Goal: Transaction & Acquisition: Register for event/course

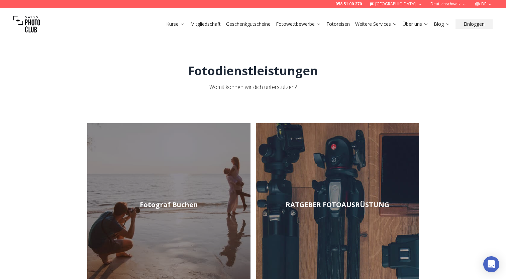
click at [320, 213] on link "RATGEBER FOTOAUSRÜSTUNG" at bounding box center [337, 204] width 163 height 163
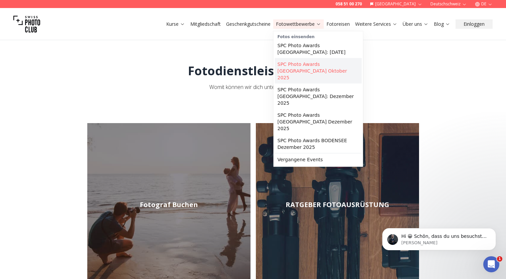
click at [308, 60] on link "SPC Photo Awards [GEOGRAPHIC_DATA] Oktober 2025" at bounding box center [318, 70] width 87 height 25
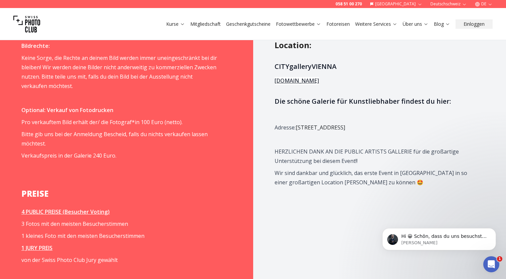
scroll to position [769, 0]
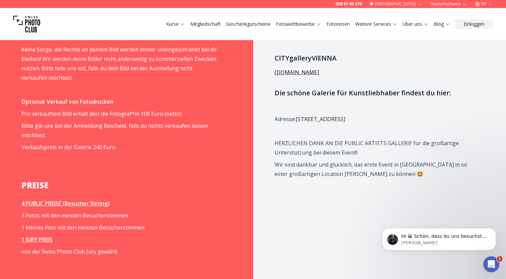
click at [310, 69] on link "[DOMAIN_NAME]" at bounding box center [297, 72] width 44 height 7
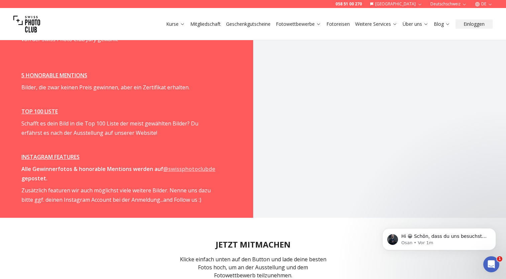
scroll to position [1003, 0]
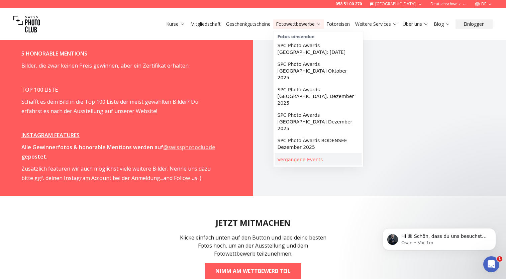
click at [309, 154] on link "Vergangene Events" at bounding box center [318, 160] width 87 height 12
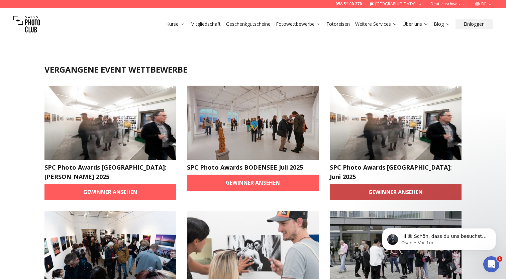
click at [405, 184] on link "Gewinner ansehen" at bounding box center [396, 192] width 132 height 16
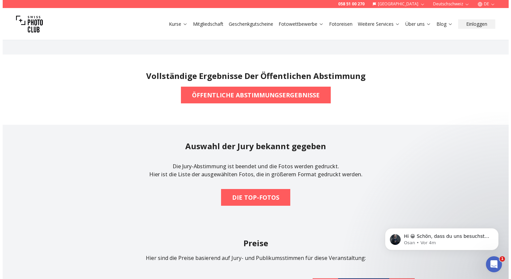
scroll to position [636, 0]
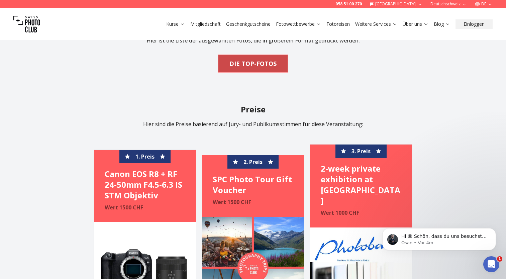
click at [260, 67] on b "DIE TOP-FOTOS" at bounding box center [252, 63] width 47 height 9
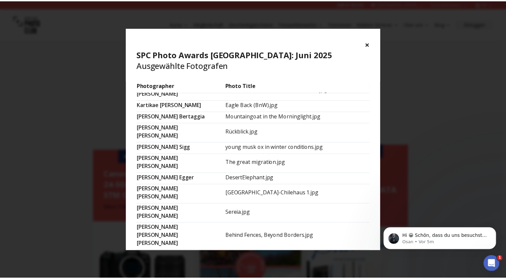
scroll to position [421, 0]
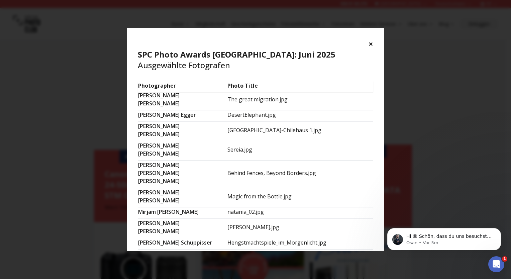
click at [370, 39] on button "×" at bounding box center [371, 43] width 5 height 11
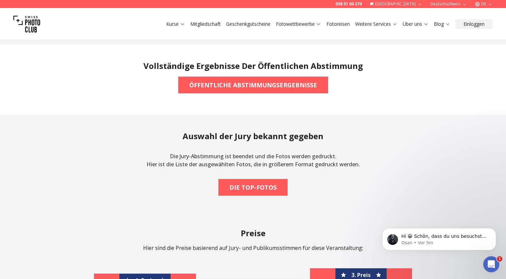
scroll to position [468, 0]
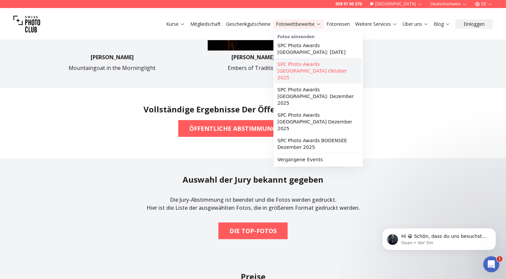
click at [316, 66] on link "SPC Photo Awards [GEOGRAPHIC_DATA] Oktober 2025" at bounding box center [318, 70] width 87 height 25
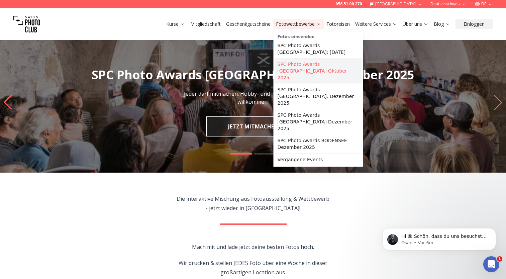
click at [308, 62] on link "SPC Photo Awards [GEOGRAPHIC_DATA] Oktober 2025" at bounding box center [318, 70] width 87 height 25
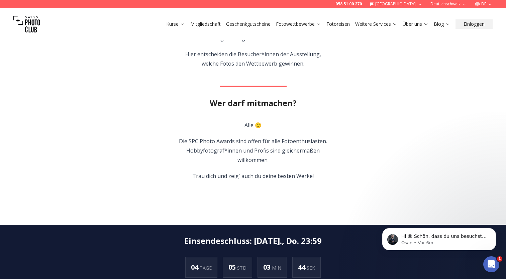
scroll to position [33, 0]
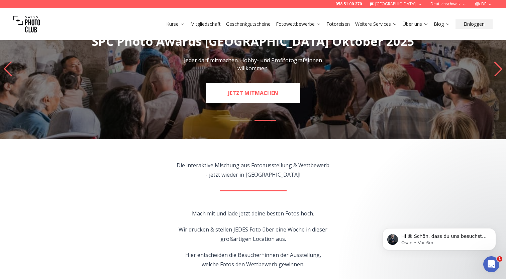
click at [235, 92] on link "JETZT MITMACHEN" at bounding box center [253, 93] width 94 height 20
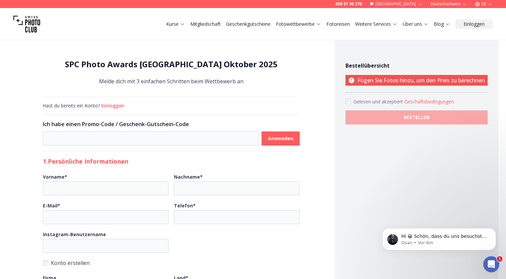
click at [112, 106] on button "Einloggen" at bounding box center [112, 105] width 23 height 7
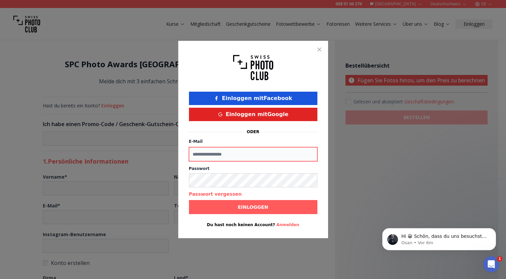
click at [213, 156] on input "E-Mail" at bounding box center [253, 154] width 128 height 14
type input "**********"
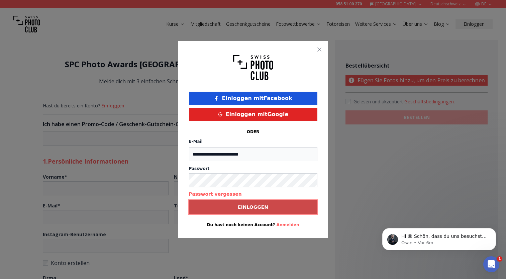
click at [269, 207] on span "Einloggen" at bounding box center [252, 207] width 41 height 12
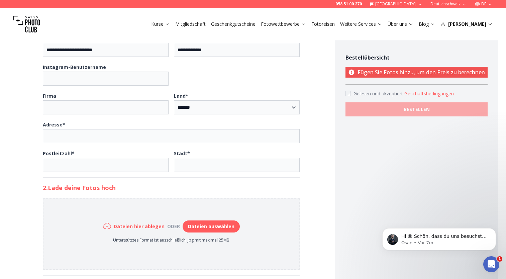
click at [201, 226] on button "Dateien auswählen" at bounding box center [211, 226] width 57 height 12
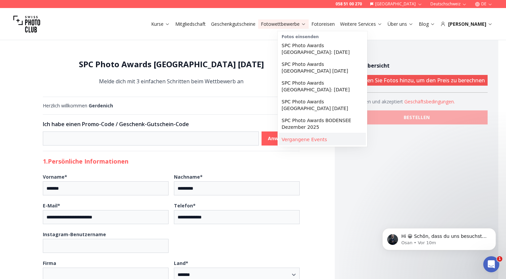
click at [317, 133] on link "Vergangene Events" at bounding box center [322, 139] width 87 height 12
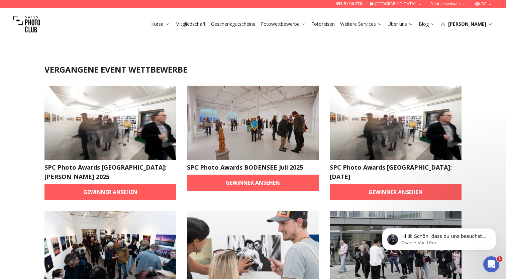
scroll to position [67, 0]
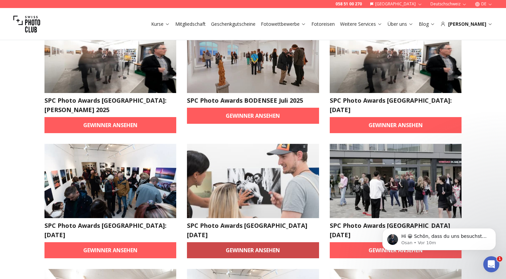
click at [272, 242] on link "Gewinner ansehen" at bounding box center [253, 250] width 132 height 16
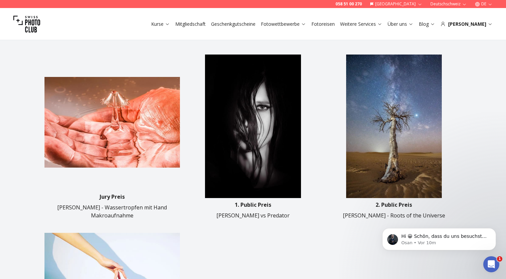
scroll to position [201, 0]
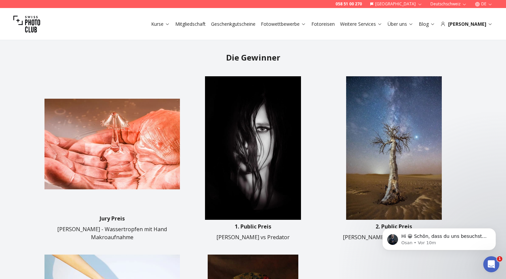
click at [378, 155] on img at bounding box center [393, 147] width 135 height 143
click at [442, 237] on p "Hi 😀 Schön, dass du uns besuchst. Stell' uns gerne jederzeit Fragen oder hinter…" at bounding box center [444, 236] width 86 height 7
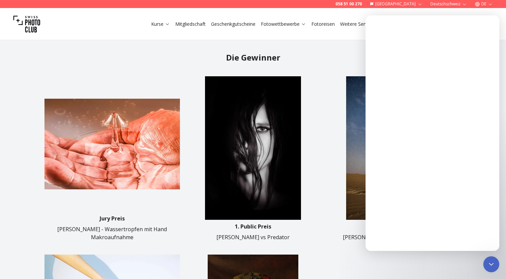
scroll to position [0, 0]
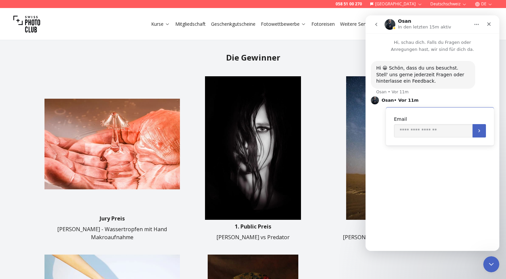
click at [296, 136] on img at bounding box center [252, 147] width 135 height 143
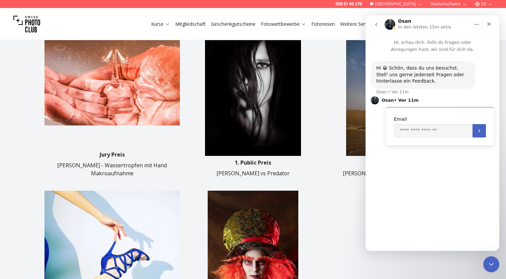
scroll to position [301, 0]
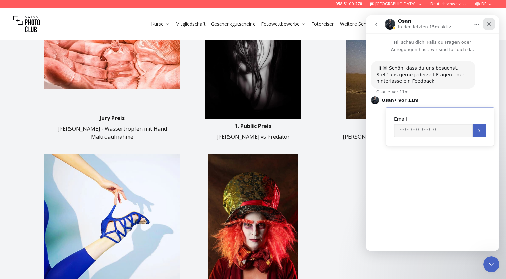
click at [487, 25] on icon "Schließen" at bounding box center [488, 23] width 5 height 5
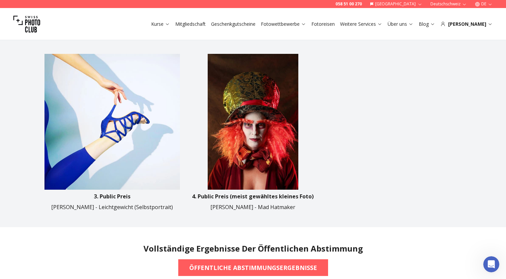
scroll to position [201, 0]
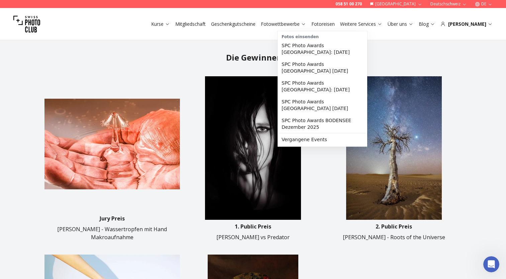
click at [299, 22] on link "Fotowettbewerbe" at bounding box center [283, 24] width 45 height 7
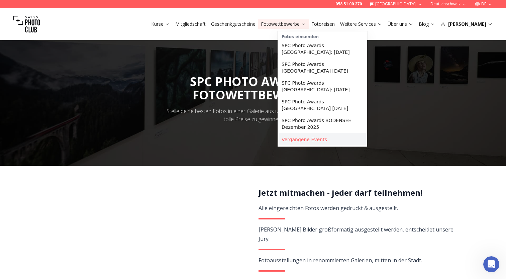
click at [320, 133] on link "Vergangene Events" at bounding box center [322, 139] width 87 height 12
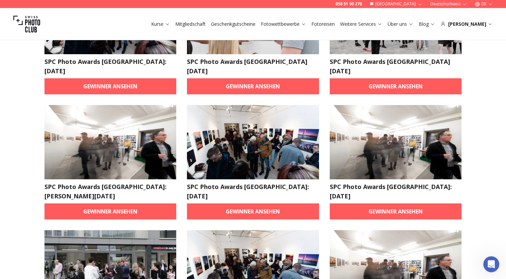
scroll to position [234, 0]
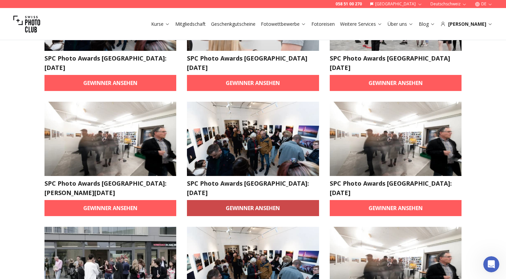
click at [256, 200] on link "Gewinner ansehen" at bounding box center [253, 208] width 132 height 16
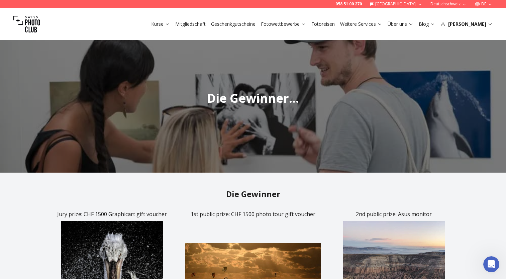
scroll to position [167, 0]
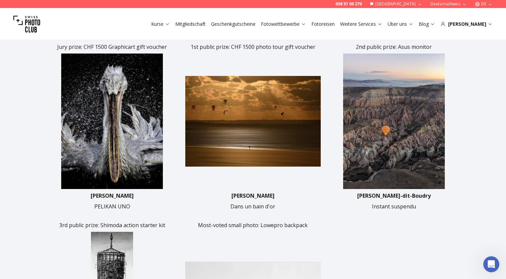
click at [258, 116] on img at bounding box center [252, 121] width 135 height 135
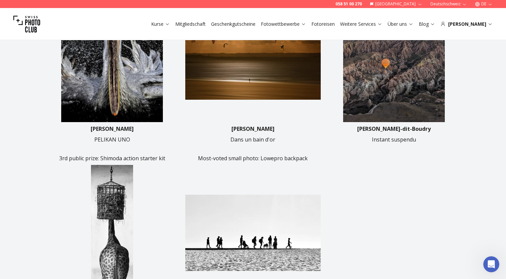
scroll to position [134, 0]
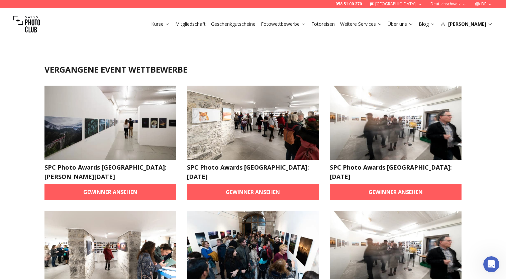
scroll to position [33, 0]
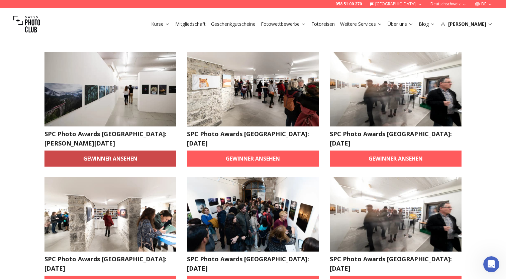
click at [117, 152] on link "Gewinner ansehen" at bounding box center [110, 159] width 132 height 16
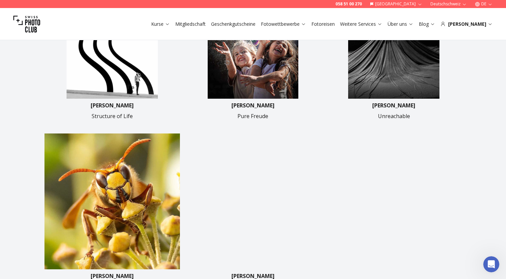
scroll to position [201, 0]
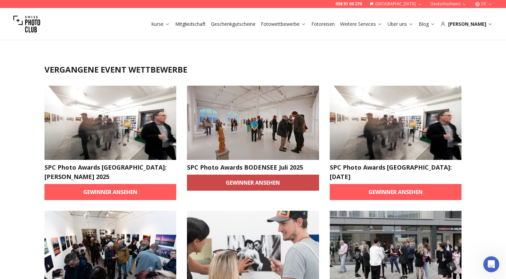
click at [274, 183] on link "Gewinner ansehen" at bounding box center [253, 183] width 132 height 16
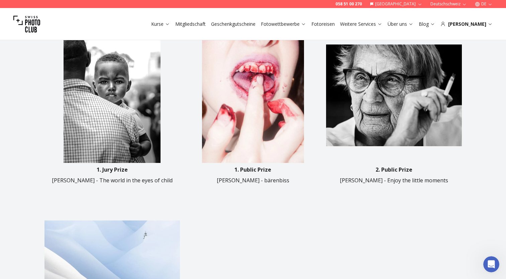
scroll to position [234, 0]
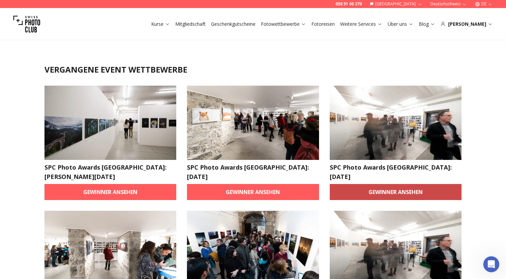
click at [408, 184] on link "Gewinner ansehen" at bounding box center [396, 192] width 132 height 16
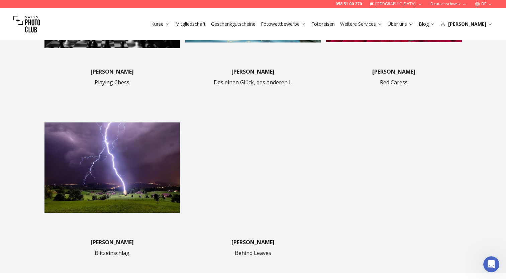
scroll to position [301, 0]
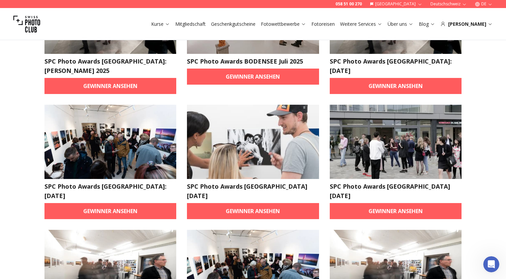
scroll to position [134, 0]
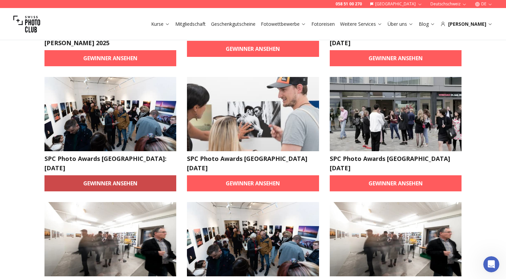
click at [117, 175] on link "Gewinner ansehen" at bounding box center [110, 183] width 132 height 16
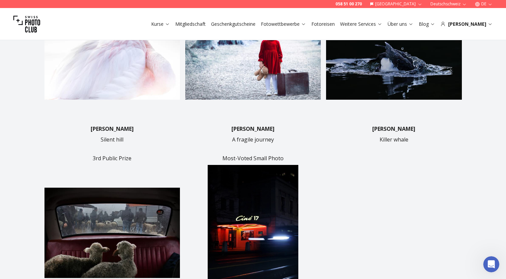
scroll to position [301, 0]
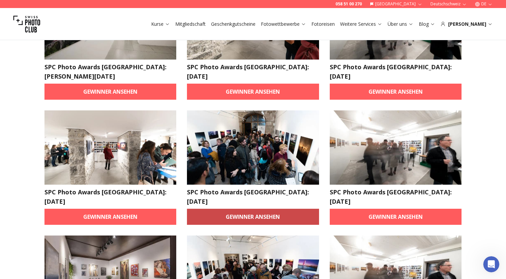
click at [259, 209] on link "Gewinner ansehen" at bounding box center [253, 217] width 132 height 16
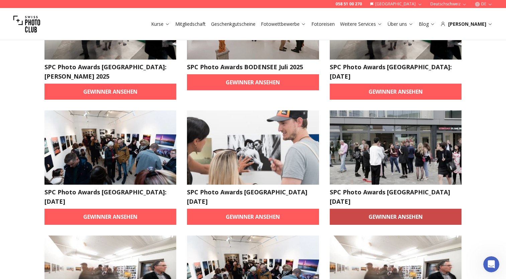
click at [400, 209] on link "Gewinner ansehen" at bounding box center [396, 217] width 132 height 16
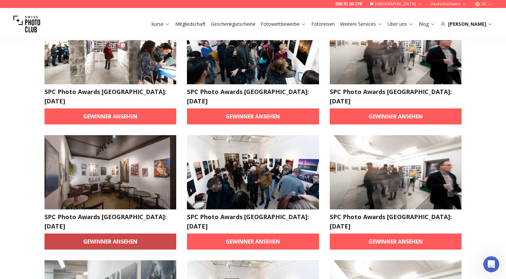
click at [121, 233] on link "Gewinner ansehen" at bounding box center [110, 241] width 132 height 16
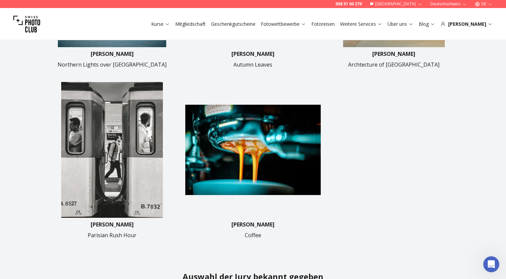
click at [249, 150] on img at bounding box center [252, 149] width 135 height 135
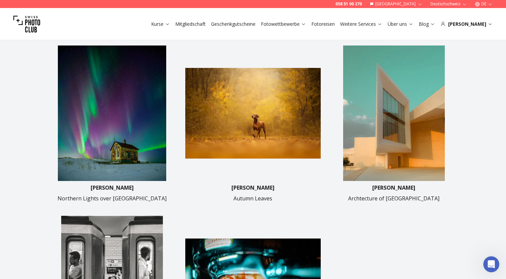
scroll to position [301, 0]
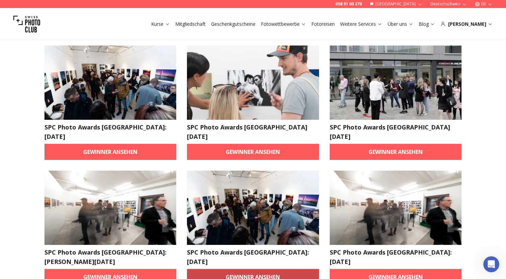
scroll to position [201, 0]
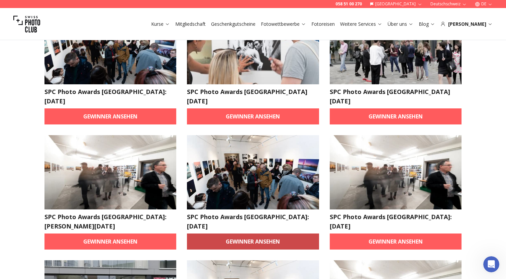
click at [259, 233] on link "Gewinner ansehen" at bounding box center [253, 241] width 132 height 16
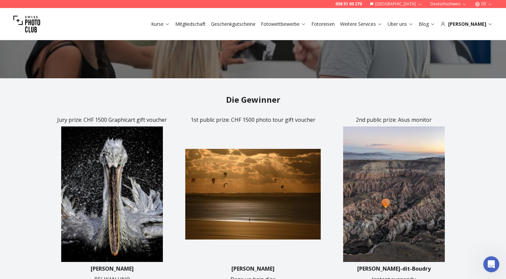
scroll to position [134, 0]
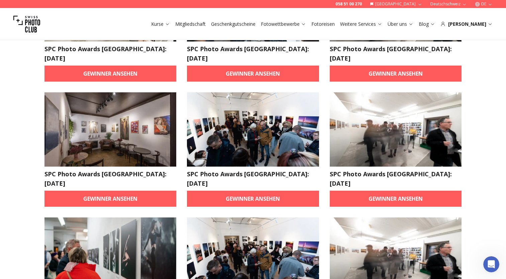
scroll to position [301, 0]
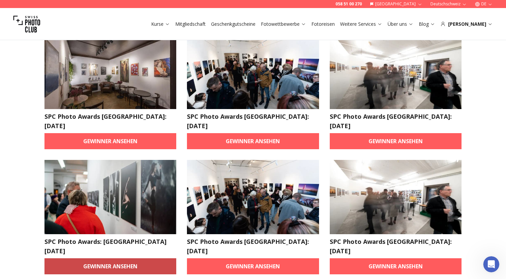
click at [116, 258] on link "Gewinner ansehen" at bounding box center [110, 266] width 132 height 16
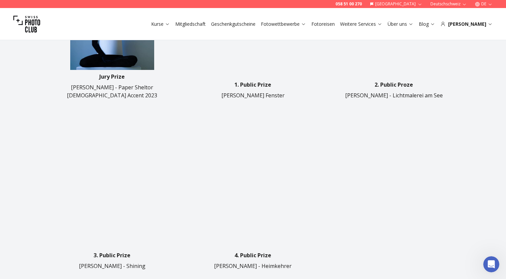
scroll to position [234, 0]
